Goal: Navigation & Orientation: Find specific page/section

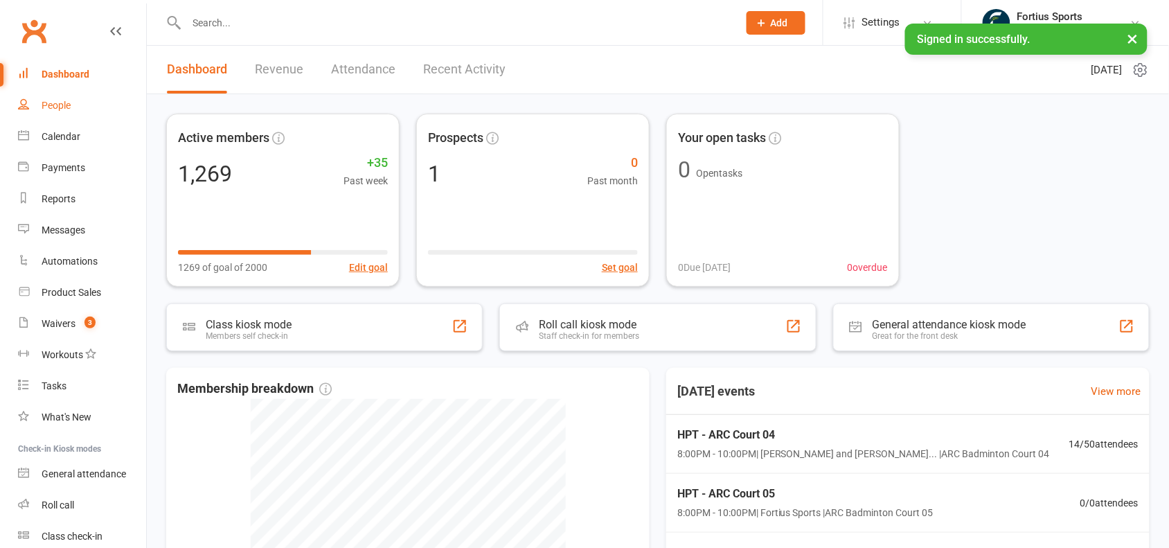
click at [70, 105] on div "People" at bounding box center [56, 105] width 29 height 11
select select "100"
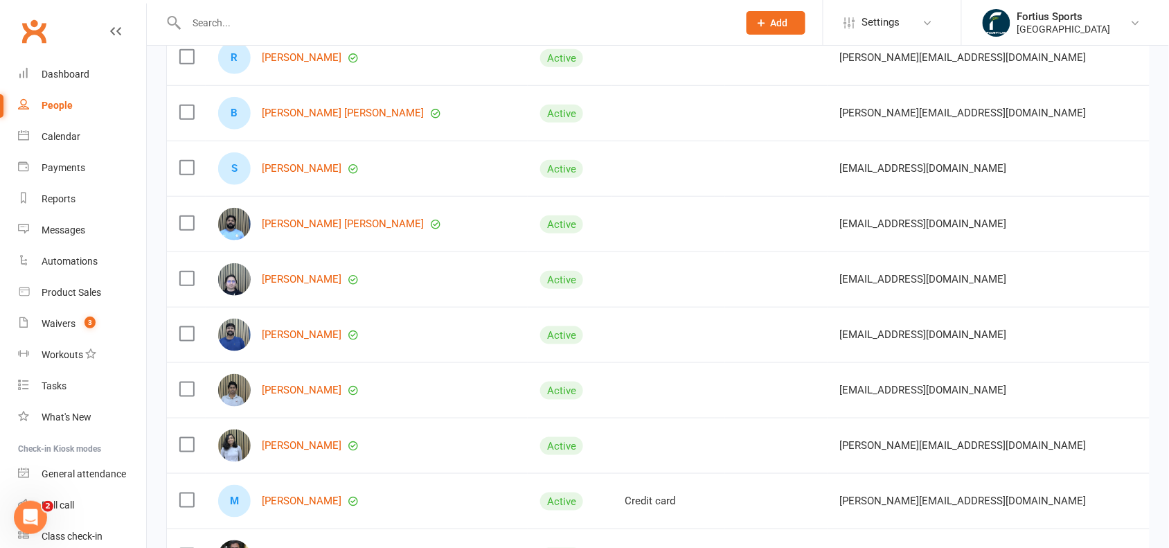
scroll to position [279, 0]
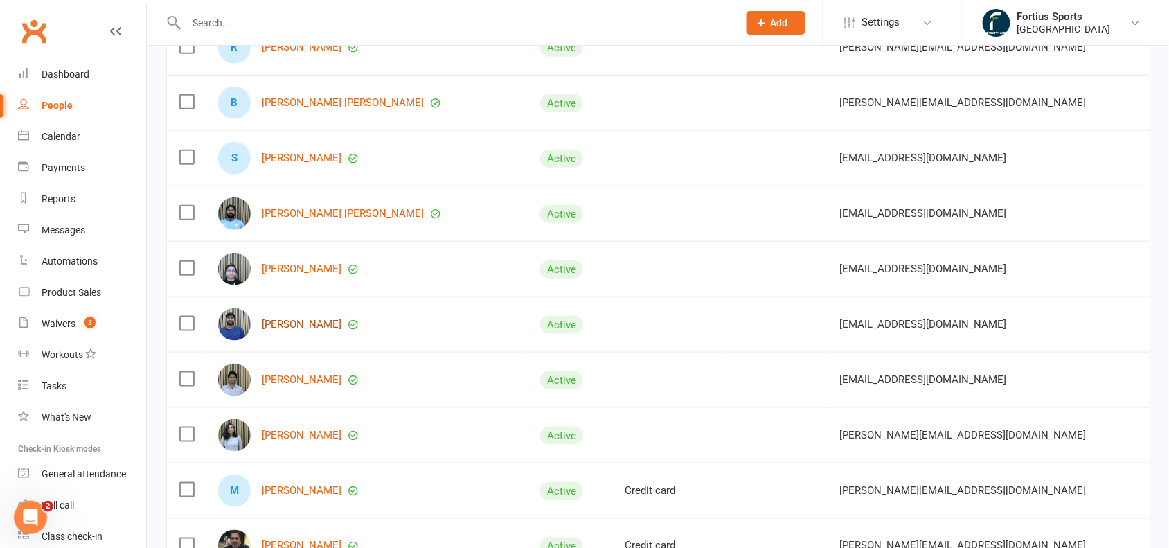
click at [291, 326] on link "[PERSON_NAME]" at bounding box center [302, 325] width 80 height 12
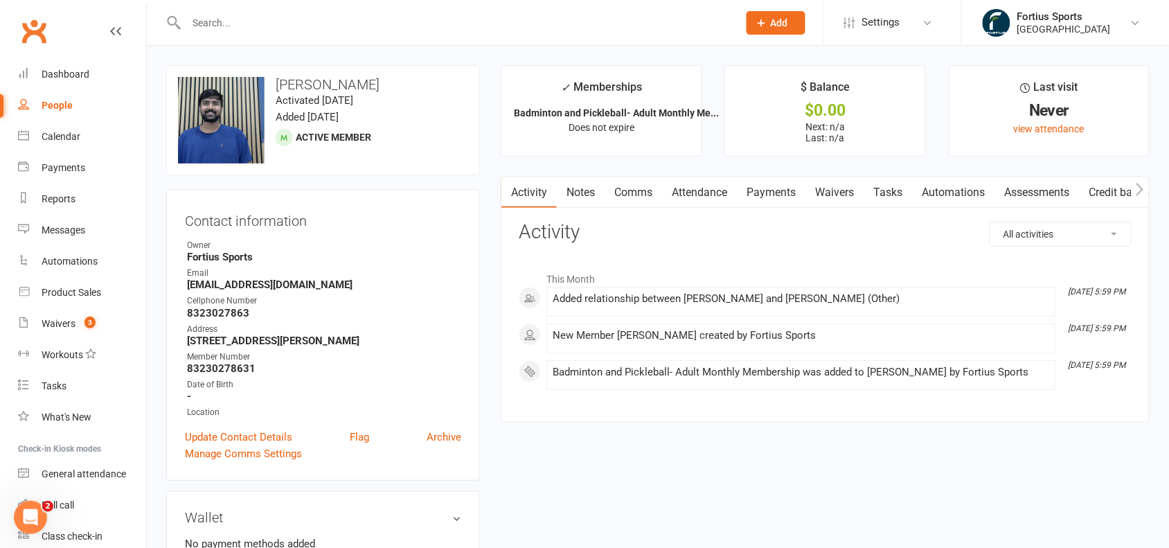
select select "100"
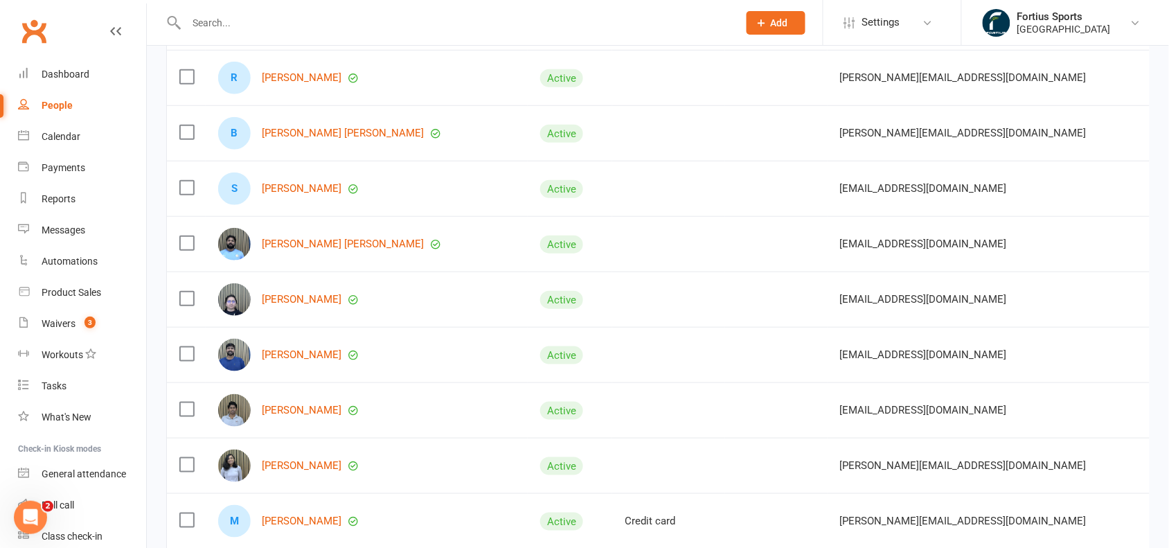
scroll to position [258, 0]
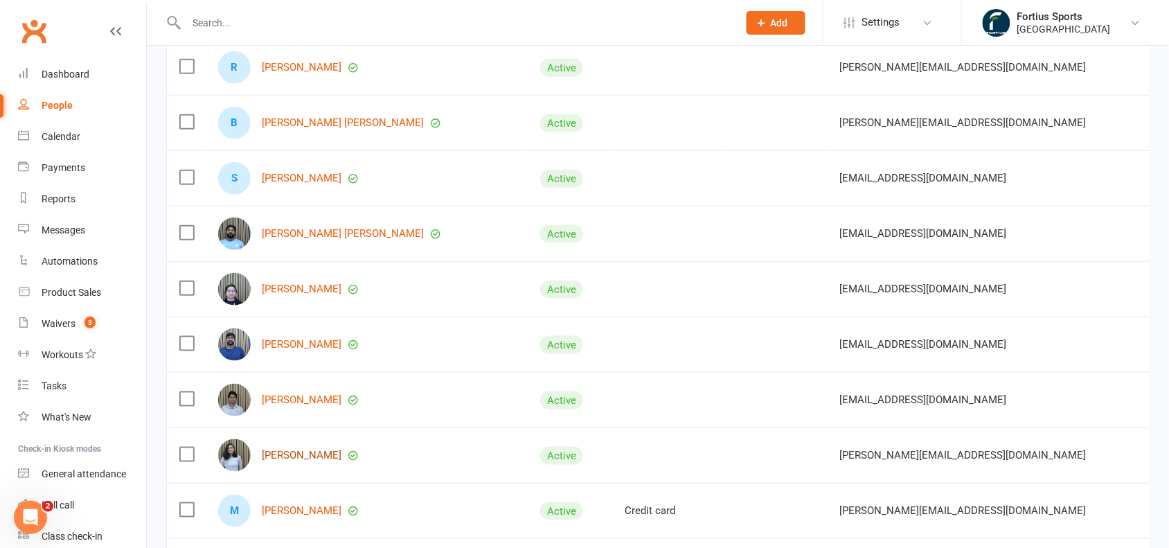
click at [281, 459] on link "[PERSON_NAME]" at bounding box center [302, 456] width 80 height 12
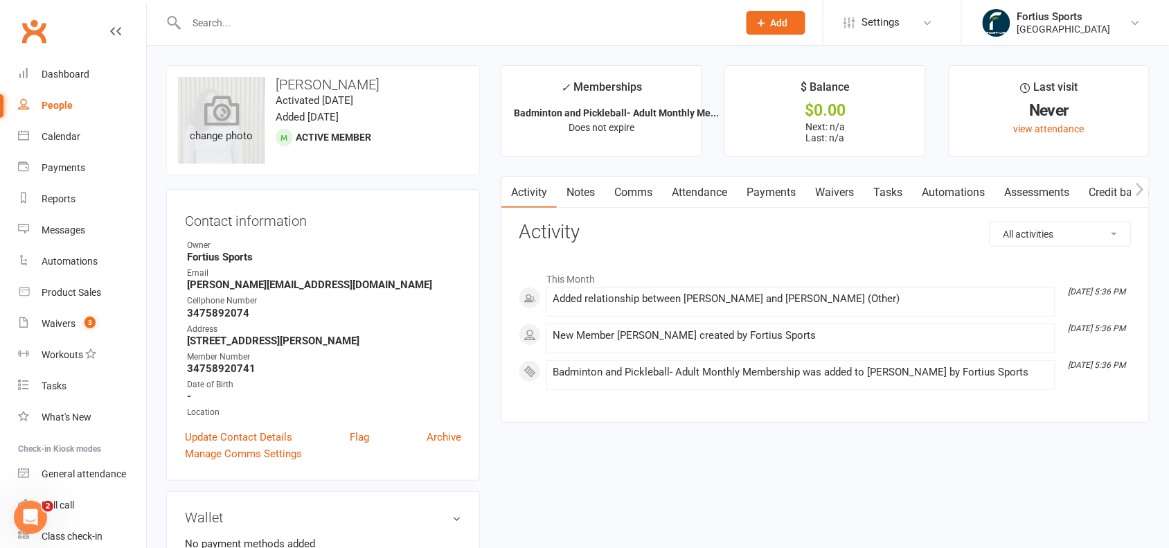
click at [210, 125] on icon at bounding box center [221, 110] width 35 height 30
click at [56, 101] on div "People" at bounding box center [57, 105] width 31 height 11
select select "100"
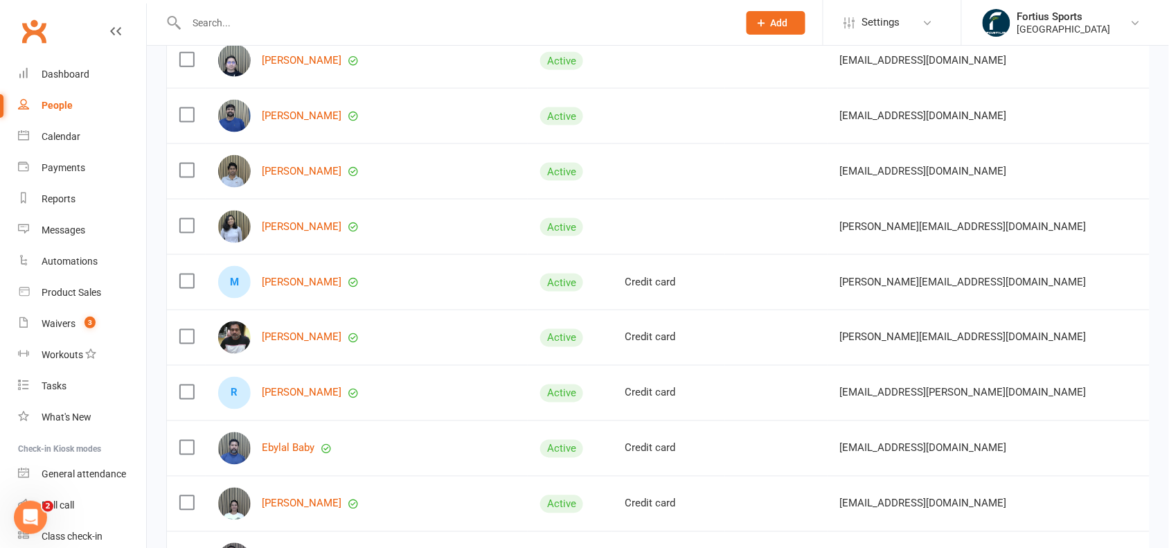
scroll to position [507, 0]
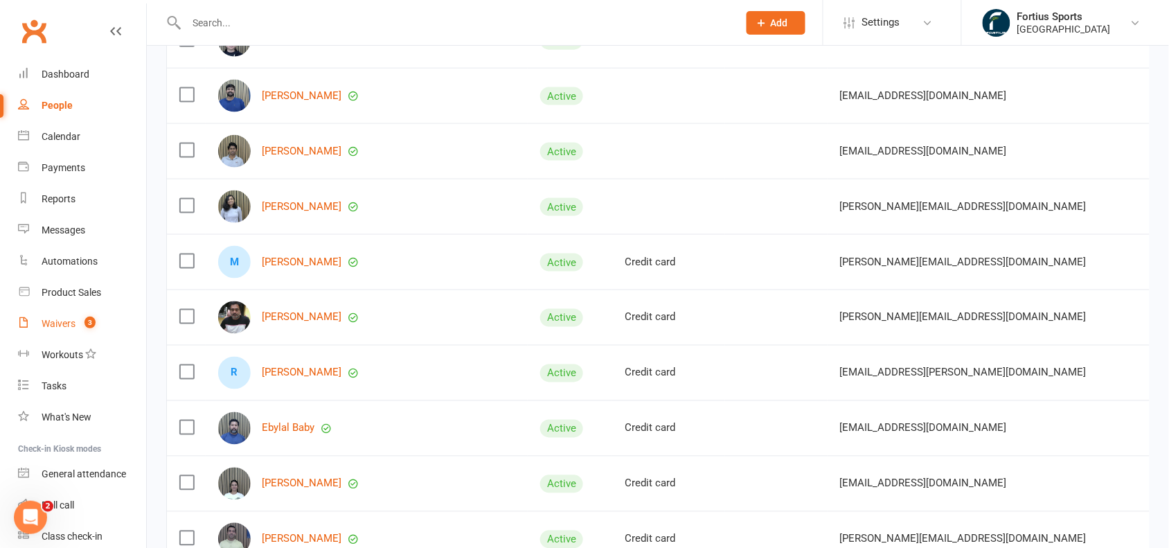
click at [60, 317] on link "Waivers 3" at bounding box center [82, 323] width 128 height 31
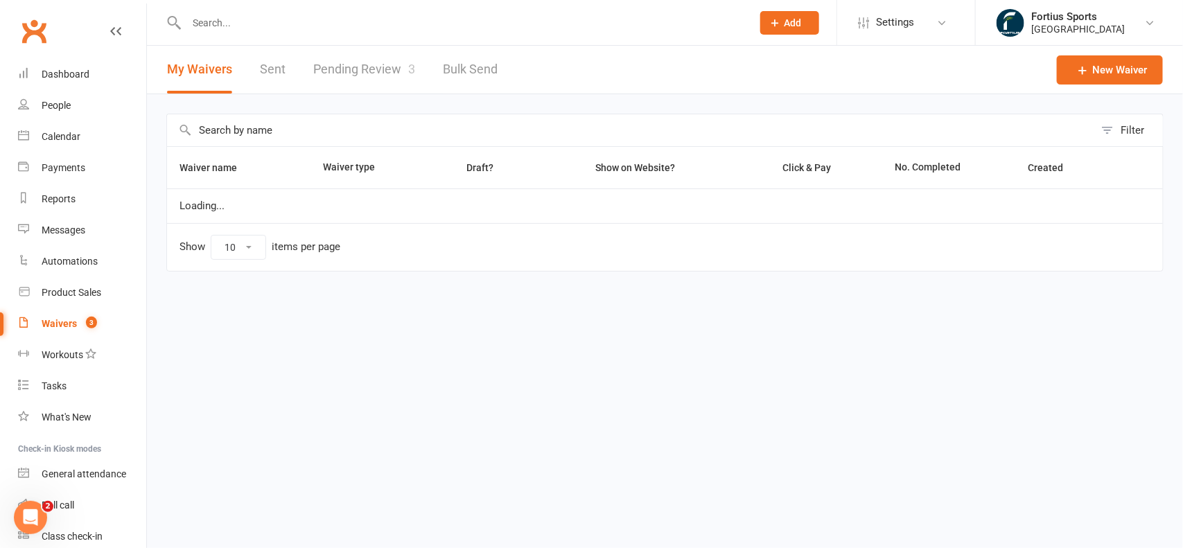
select select "100"
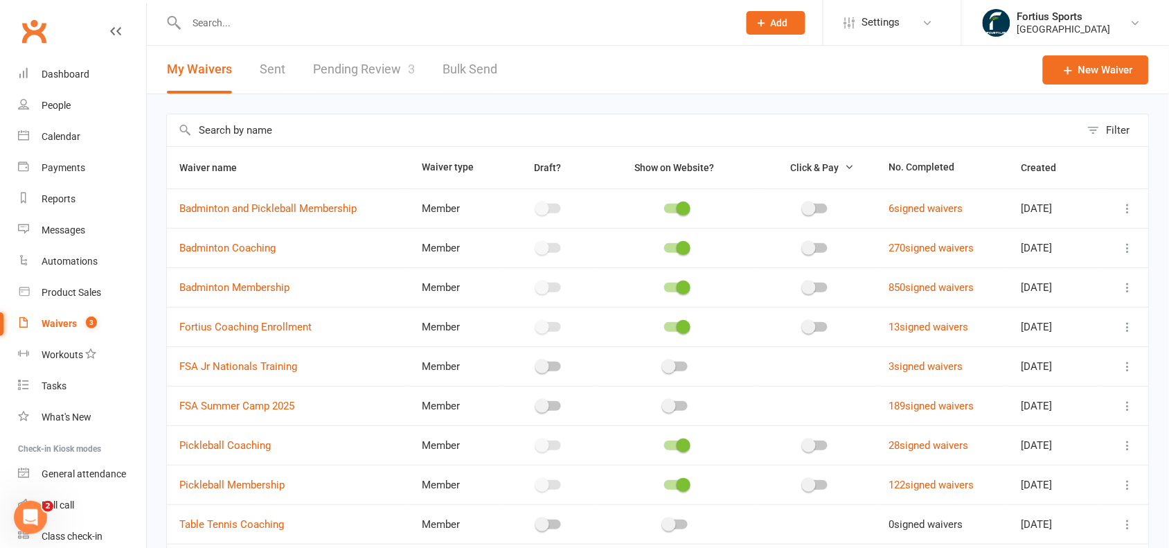
click at [387, 60] on link "Pending Review 3" at bounding box center [364, 70] width 102 height 48
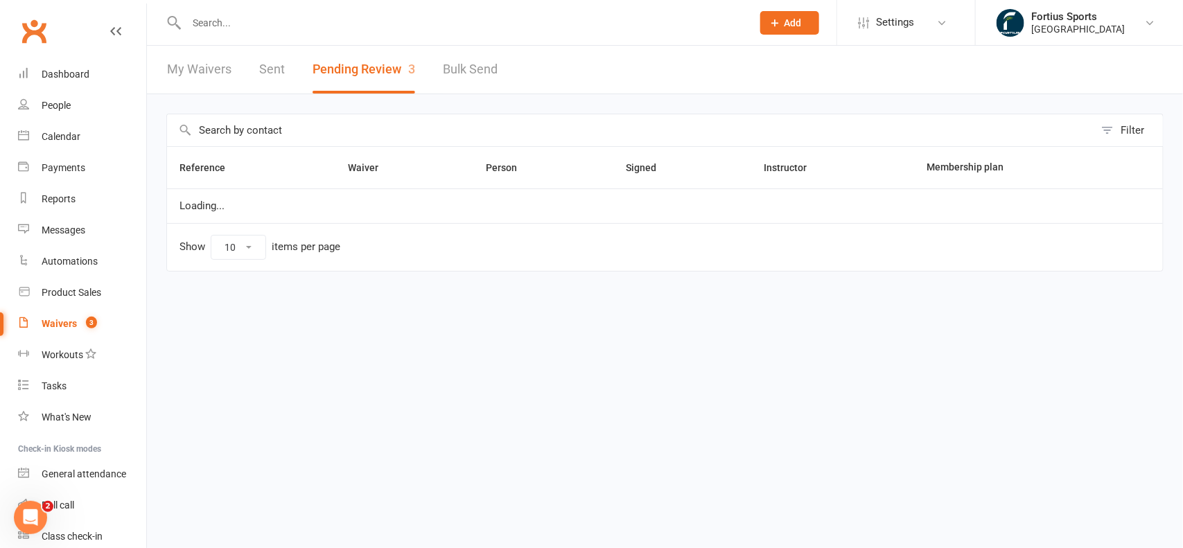
select select "100"
